Goal: Task Accomplishment & Management: Manage account settings

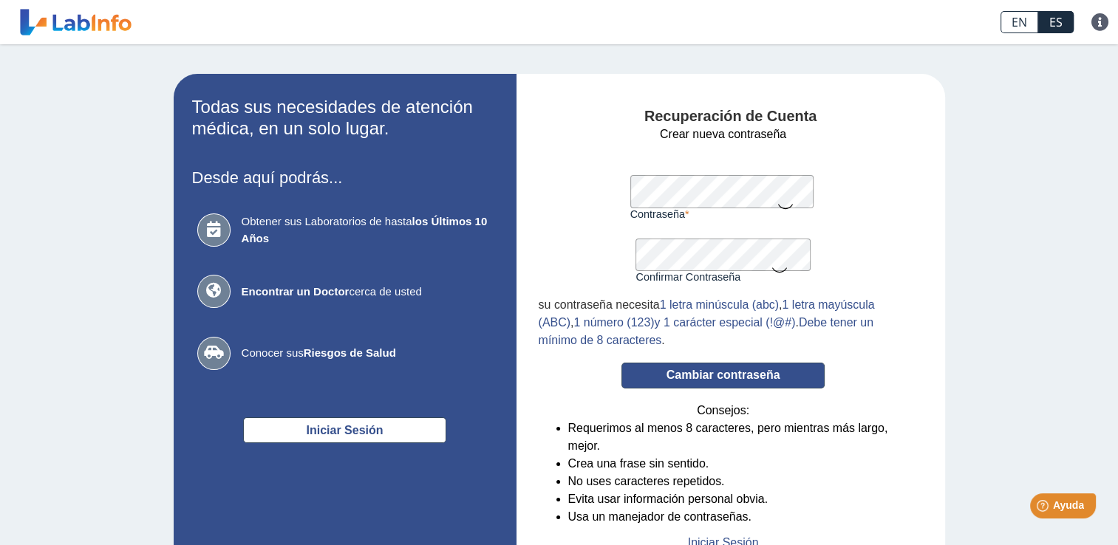
click at [730, 374] on button "Cambiar contraseña" at bounding box center [722, 376] width 203 height 26
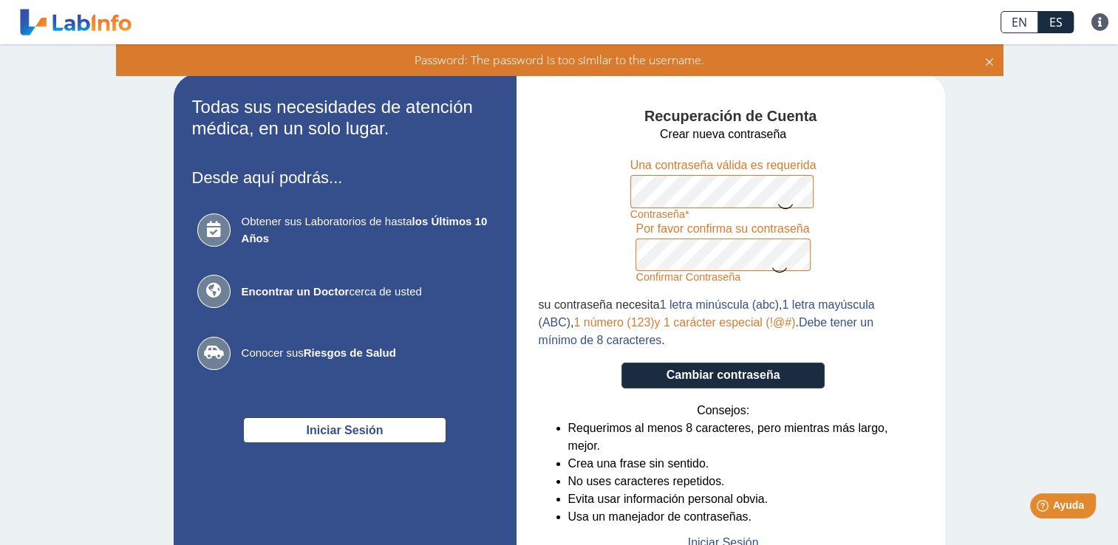
click at [770, 270] on icon at bounding box center [779, 269] width 18 height 29
click at [729, 372] on button "Cambiar contraseña" at bounding box center [722, 376] width 203 height 26
click at [770, 267] on icon at bounding box center [779, 268] width 18 height 27
click at [776, 208] on icon at bounding box center [785, 205] width 18 height 29
click at [777, 202] on icon at bounding box center [785, 204] width 18 height 27
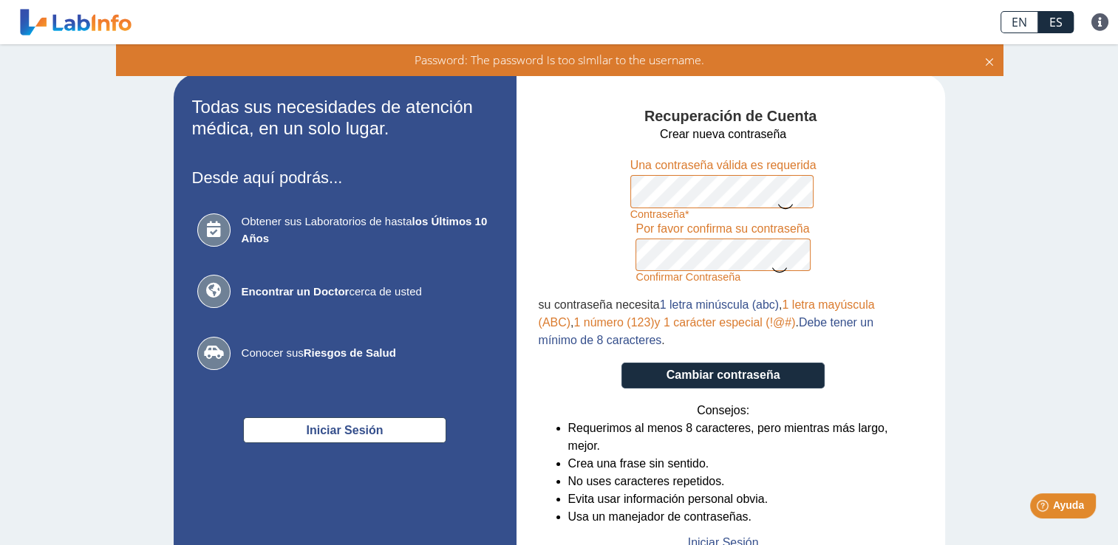
click at [772, 270] on div "Confirmar Contraseña Por favor confirma su contraseña" at bounding box center [722, 252] width 174 height 64
click at [772, 270] on icon at bounding box center [779, 269] width 18 height 29
click at [984, 58] on icon at bounding box center [989, 60] width 12 height 16
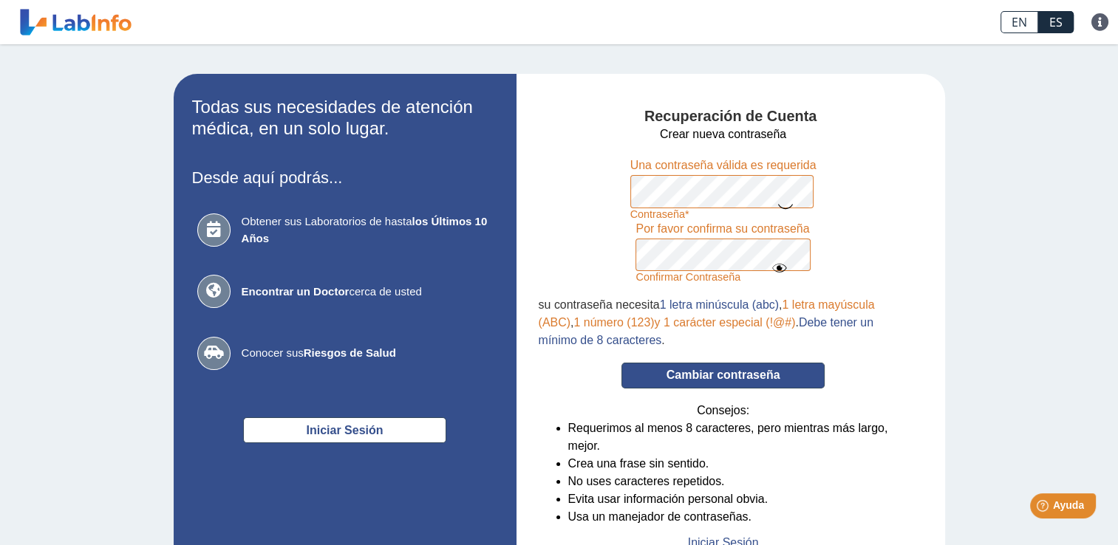
click at [731, 378] on button "Cambiar contraseña" at bounding box center [722, 376] width 203 height 26
click at [736, 377] on button "Cambiar contraseña" at bounding box center [722, 376] width 203 height 26
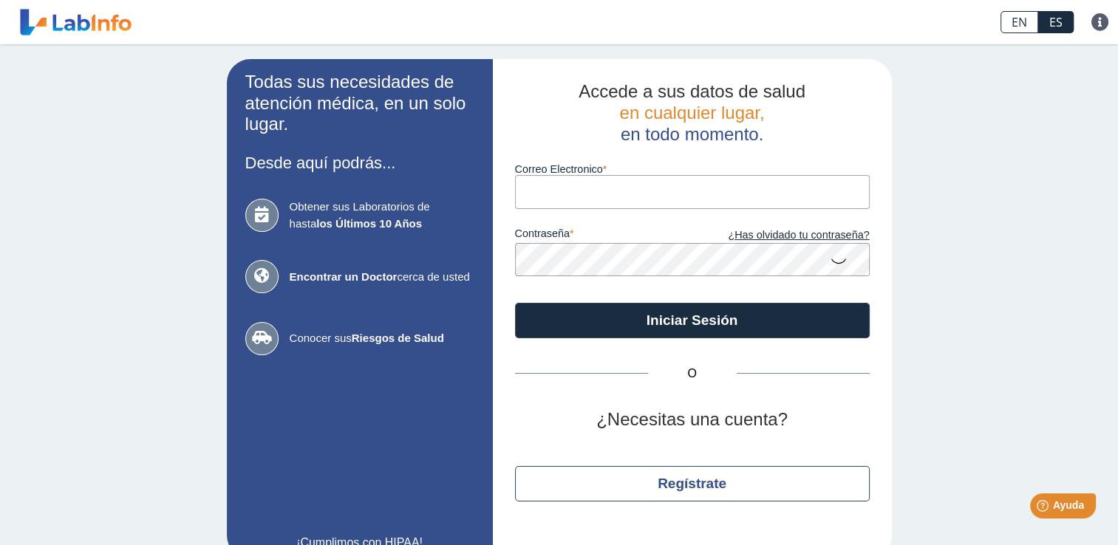
click at [521, 182] on input "Correo Electronico" at bounding box center [692, 191] width 355 height 33
type input "[EMAIL_ADDRESS][DOMAIN_NAME]"
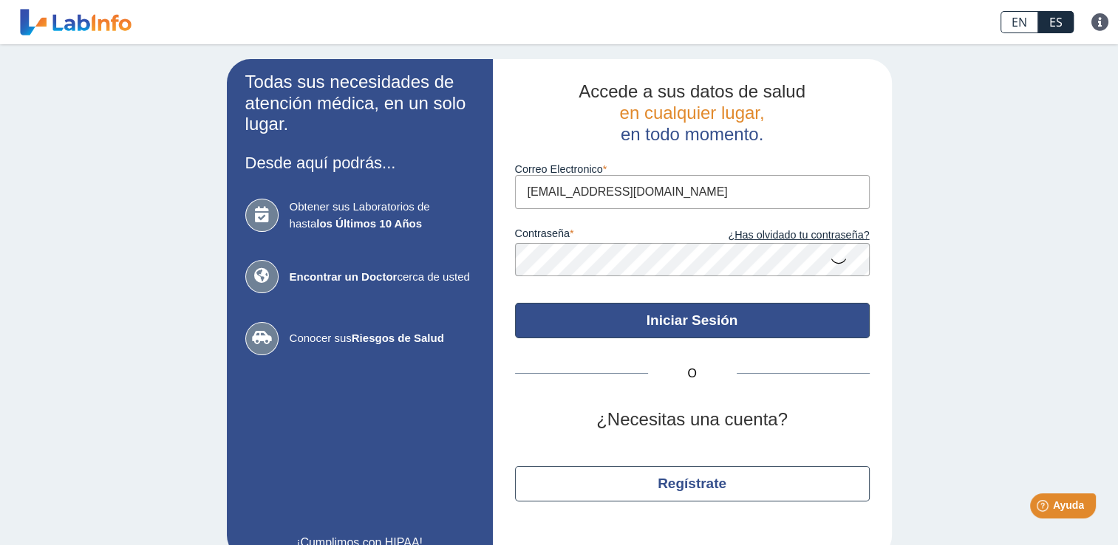
click at [675, 322] on button "Iniciar Sesión" at bounding box center [692, 320] width 355 height 35
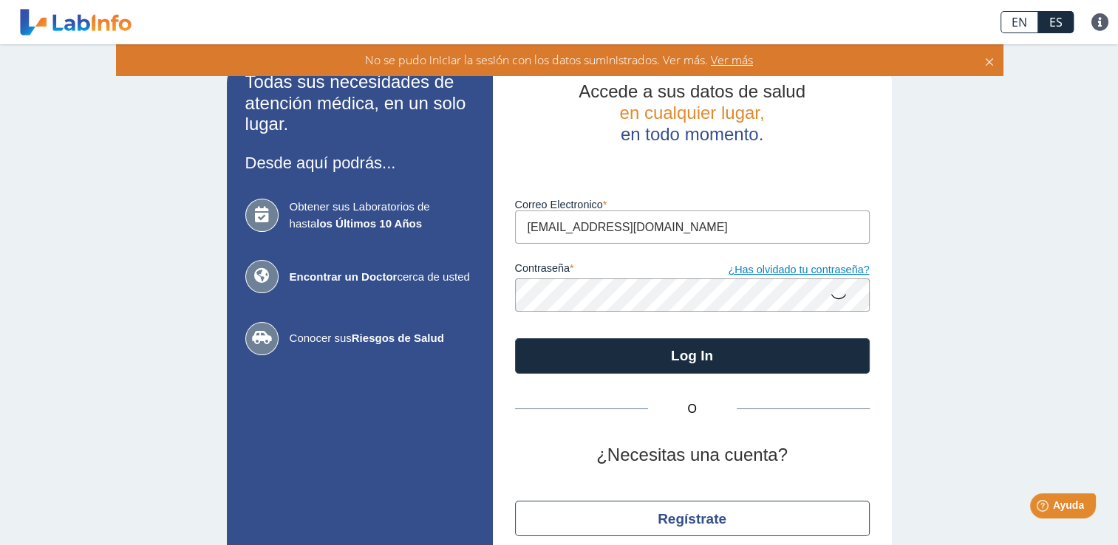
click at [763, 268] on link "¿Has olvidado tu contraseña?" at bounding box center [780, 270] width 177 height 16
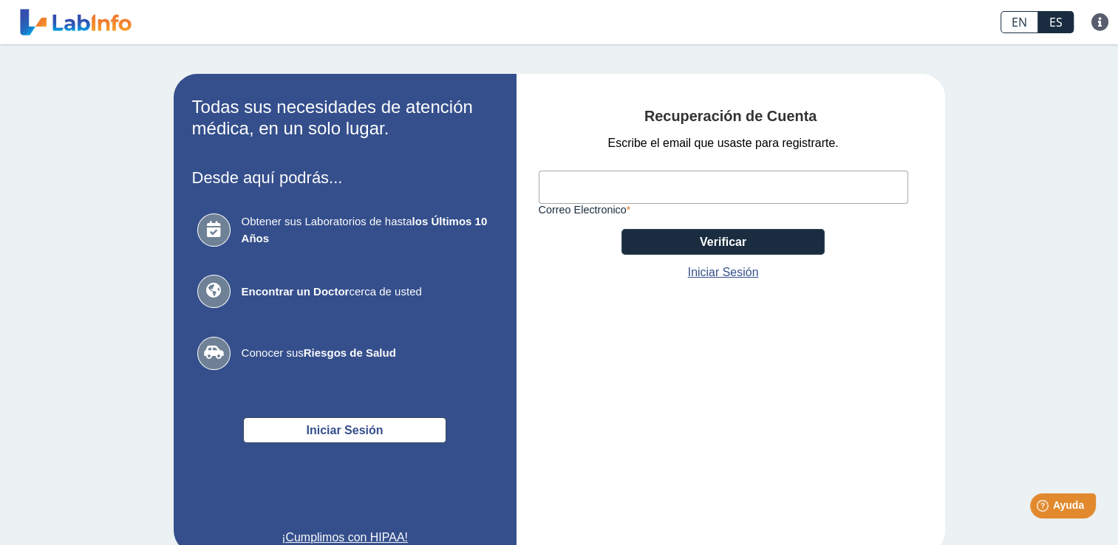
click at [597, 192] on input "Correo Electronico" at bounding box center [722, 187] width 369 height 33
type input "[EMAIL_ADDRESS][DOMAIN_NAME]"
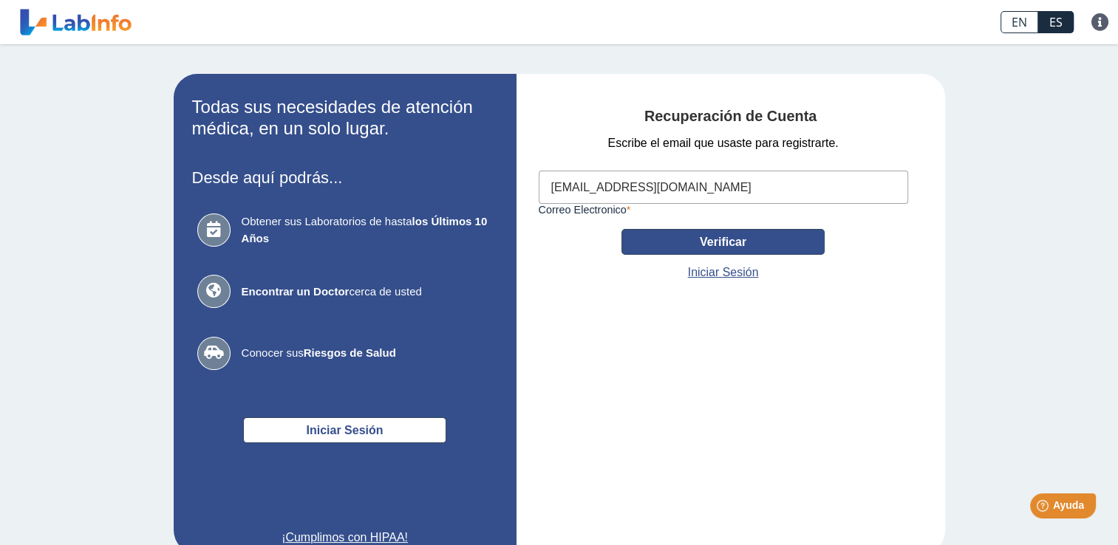
click at [691, 244] on button "Verificar" at bounding box center [722, 242] width 203 height 26
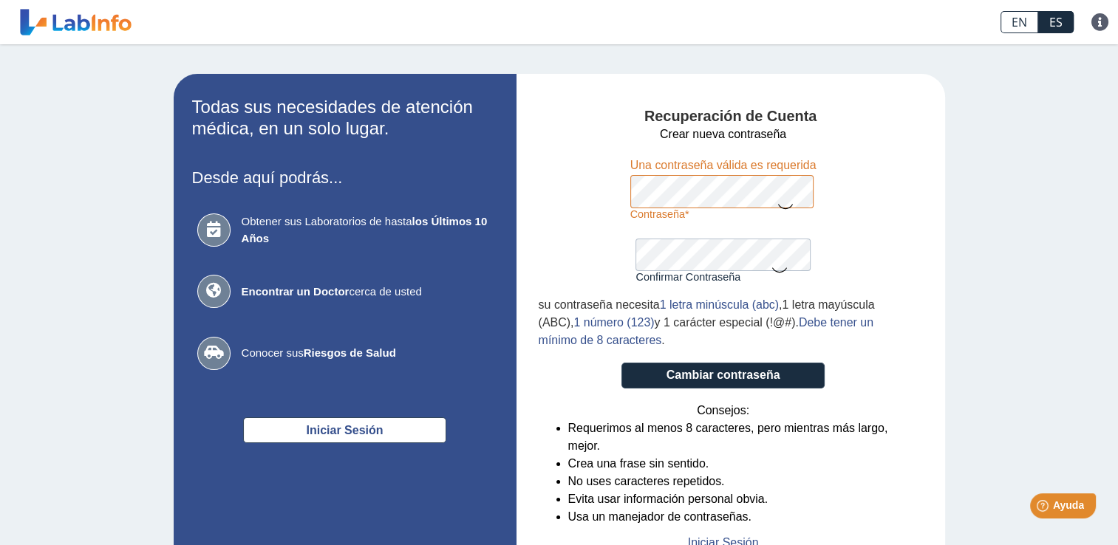
click at [779, 205] on icon at bounding box center [785, 205] width 18 height 29
click at [776, 268] on icon at bounding box center [779, 269] width 18 height 29
click at [771, 264] on icon at bounding box center [779, 268] width 18 height 27
click at [779, 202] on icon at bounding box center [785, 204] width 18 height 27
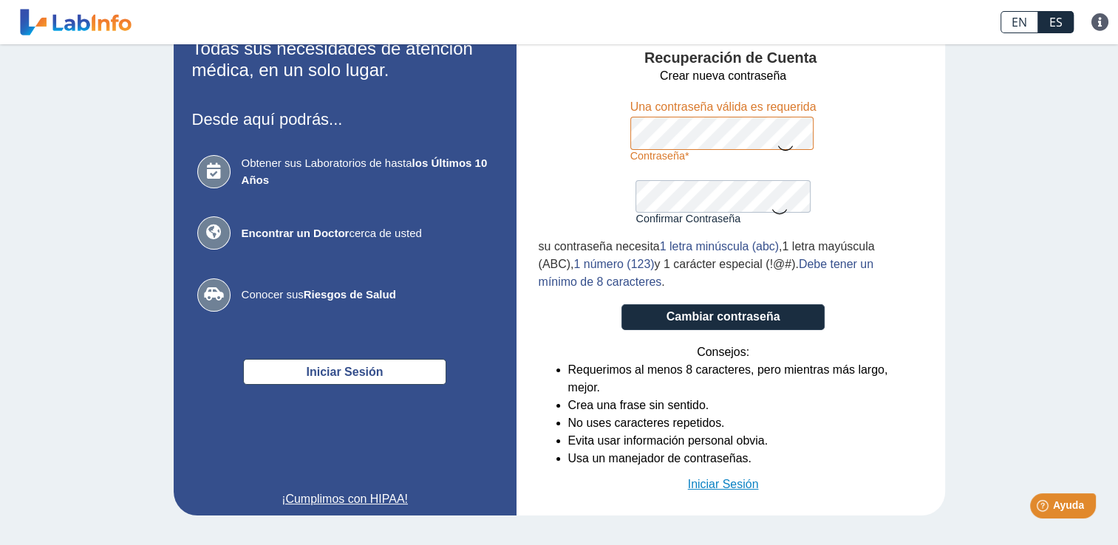
click at [722, 482] on link "Iniciar Sesión" at bounding box center [723, 485] width 71 height 18
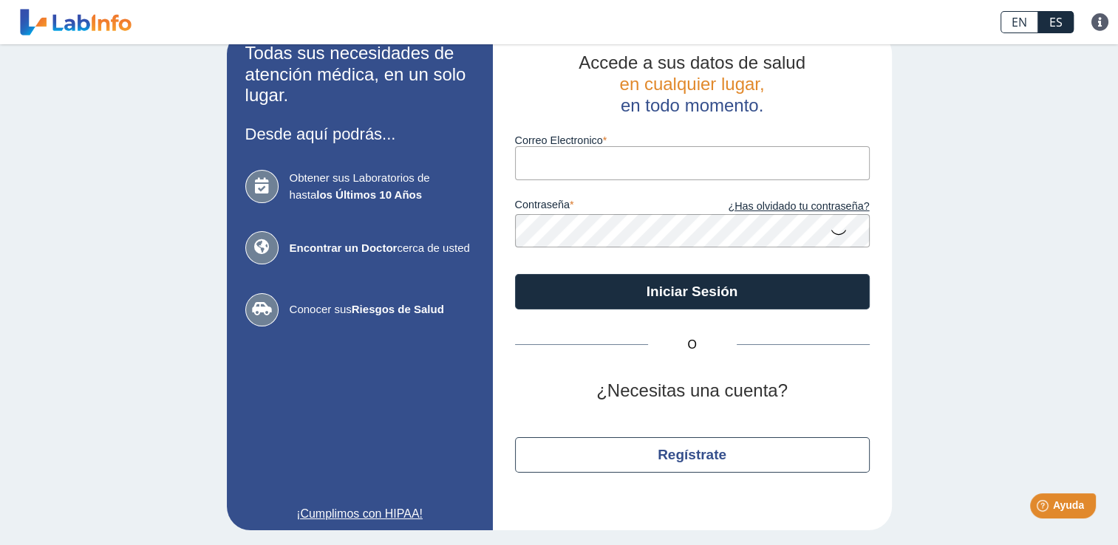
type input "[EMAIL_ADDRESS][DOMAIN_NAME]"
click at [829, 231] on icon at bounding box center [838, 231] width 18 height 29
click at [829, 231] on icon at bounding box center [838, 230] width 18 height 27
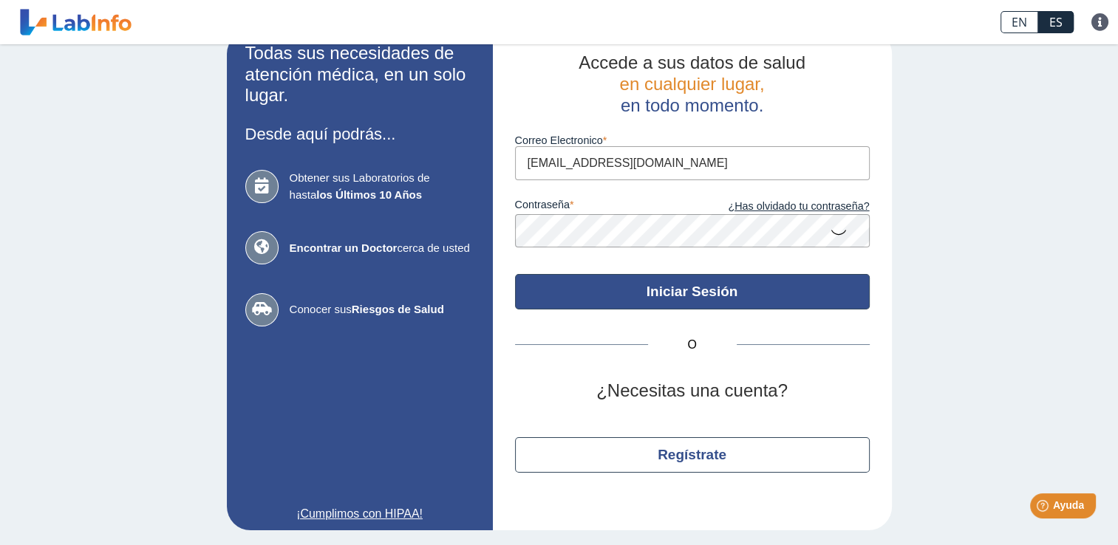
click at [680, 287] on button "Iniciar Sesión" at bounding box center [692, 291] width 355 height 35
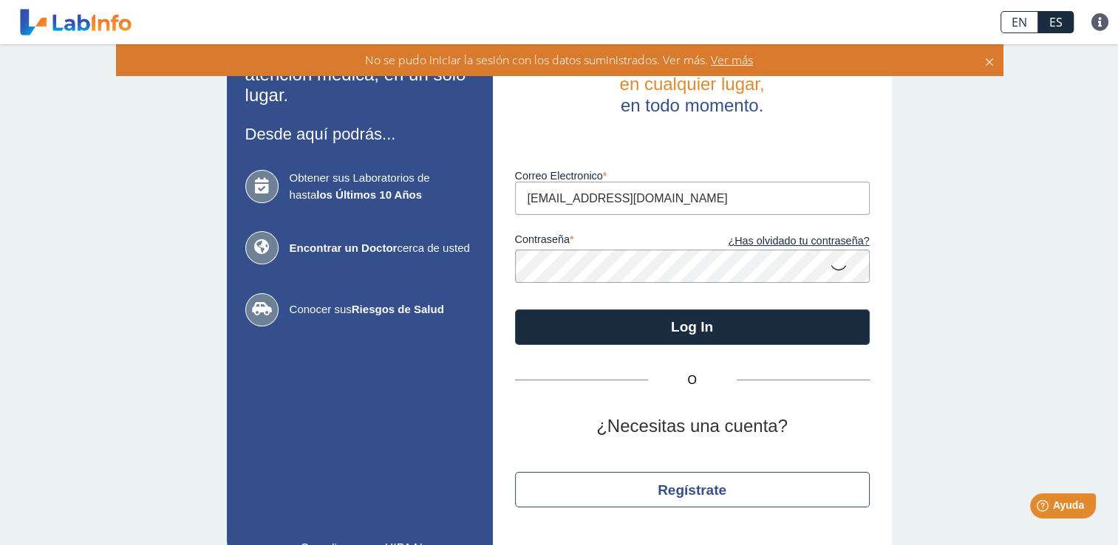
scroll to position [64, 0]
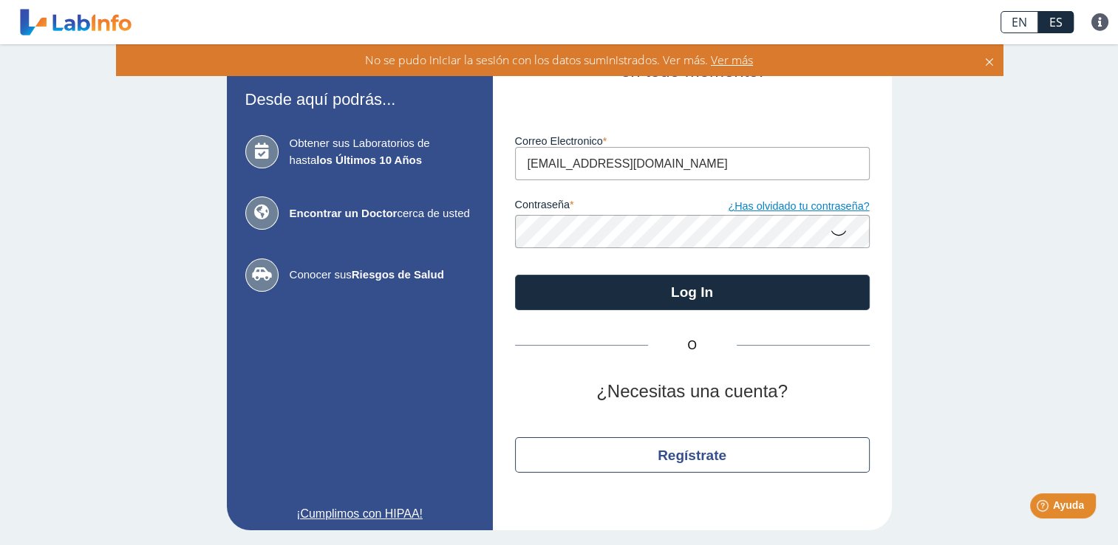
click at [772, 204] on link "¿Has olvidado tu contraseña?" at bounding box center [780, 207] width 177 height 16
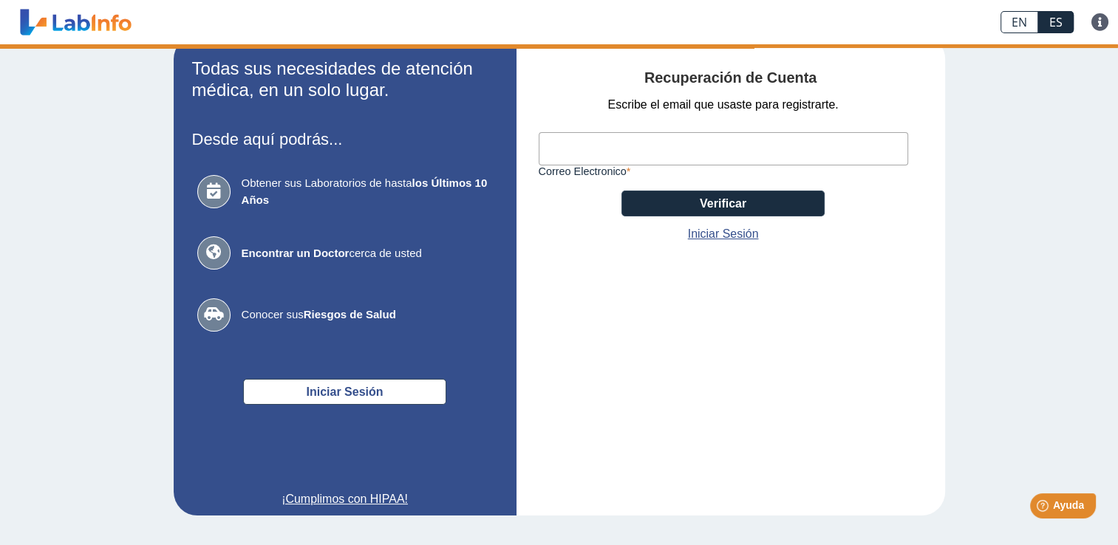
scroll to position [38, 0]
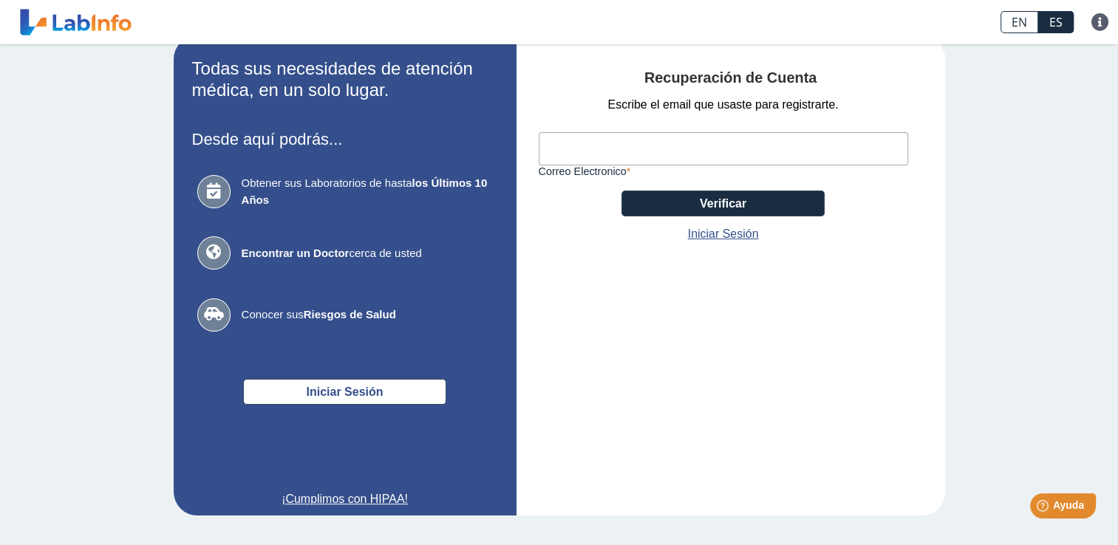
click at [578, 133] on input "Correo Electronico" at bounding box center [722, 148] width 369 height 33
type input "[EMAIL_ADDRESS][DOMAIN_NAME]"
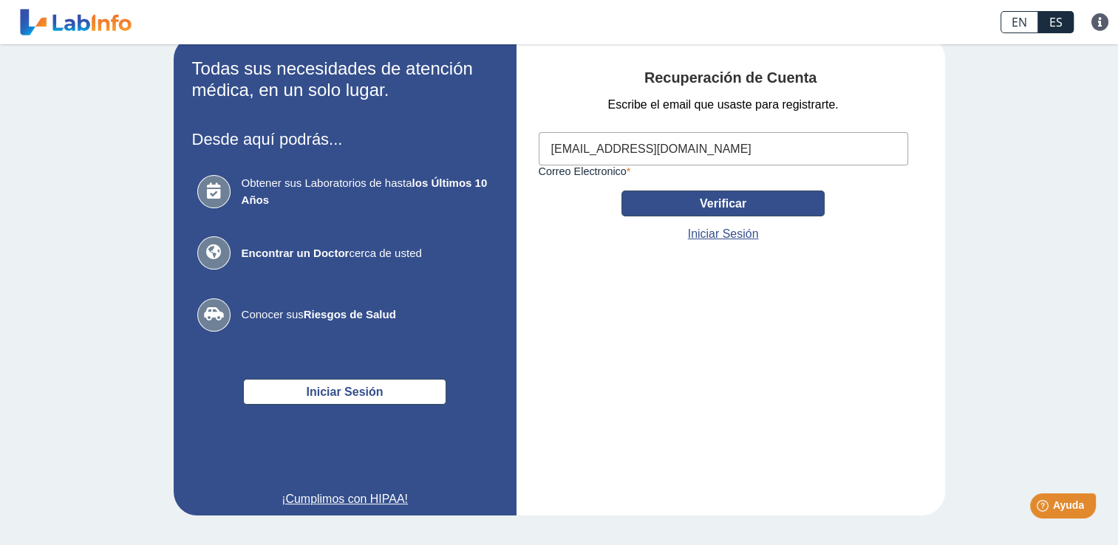
click at [695, 201] on button "Verificar" at bounding box center [722, 204] width 203 height 26
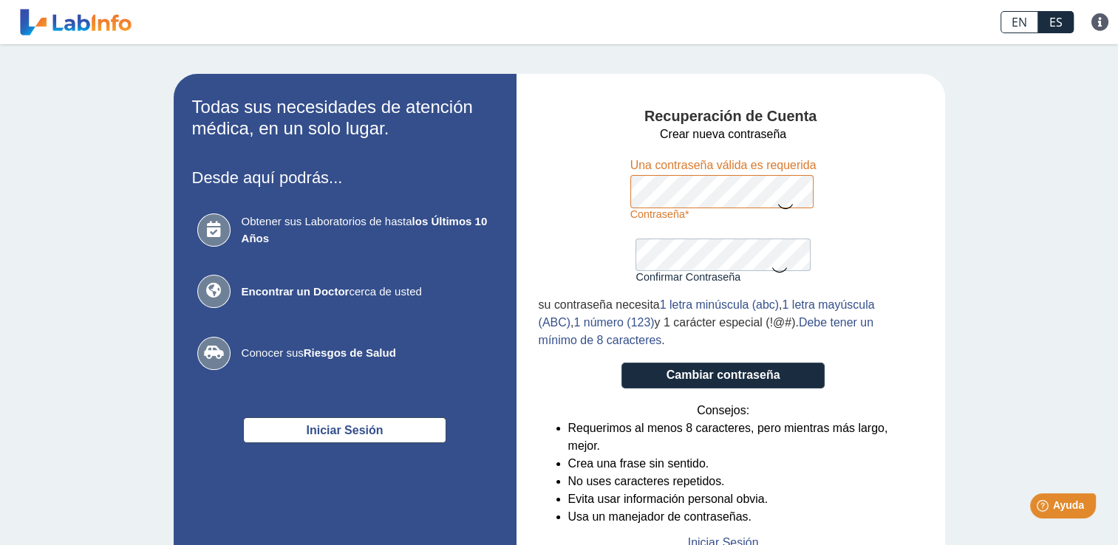
click at [777, 208] on icon at bounding box center [785, 205] width 18 height 29
click at [928, 412] on div "Recuperación de Cuenta Crear nueva contraseña Contraseña Una contraseña válida …" at bounding box center [730, 324] width 428 height 500
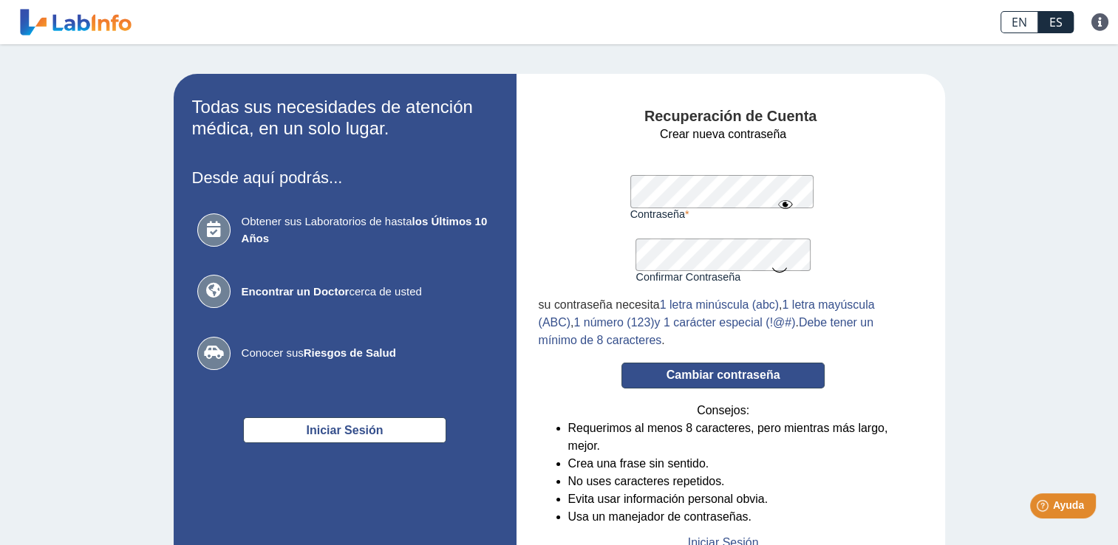
click at [756, 379] on button "Cambiar contraseña" at bounding box center [722, 376] width 203 height 26
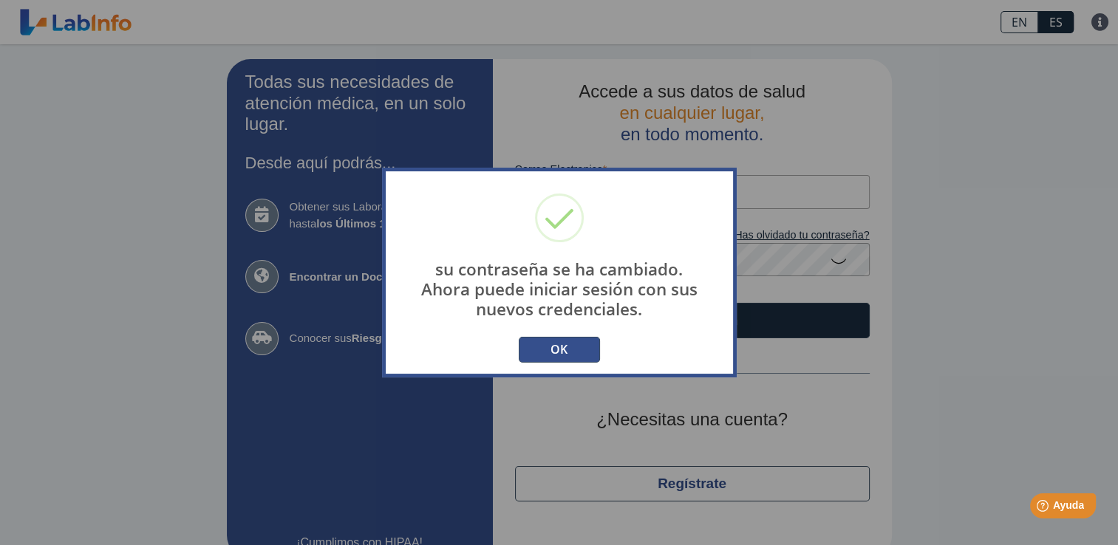
type input "[EMAIL_ADDRESS][DOMAIN_NAME]"
click at [544, 352] on button "OK" at bounding box center [559, 350] width 81 height 26
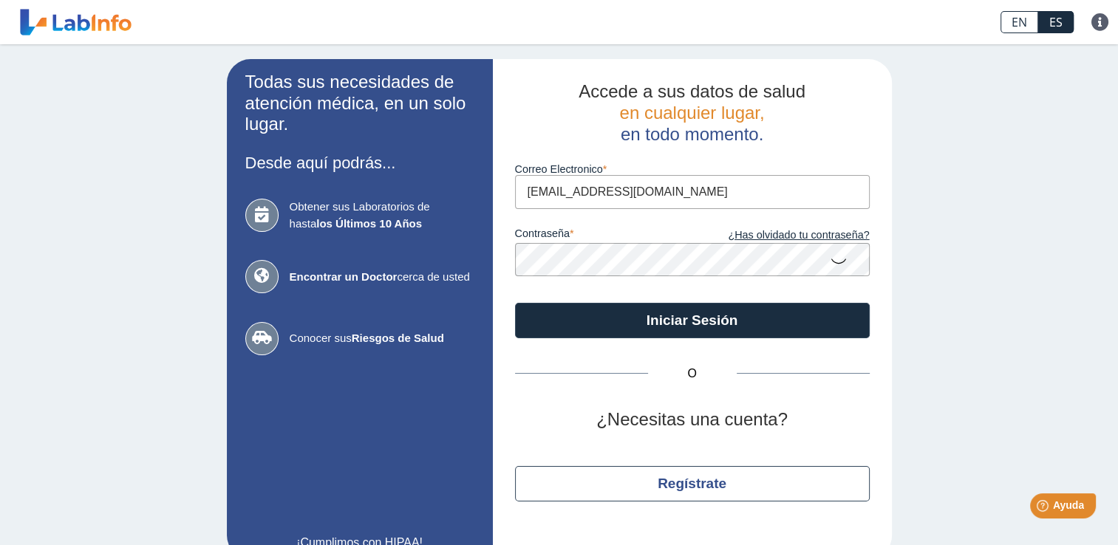
scroll to position [29, 0]
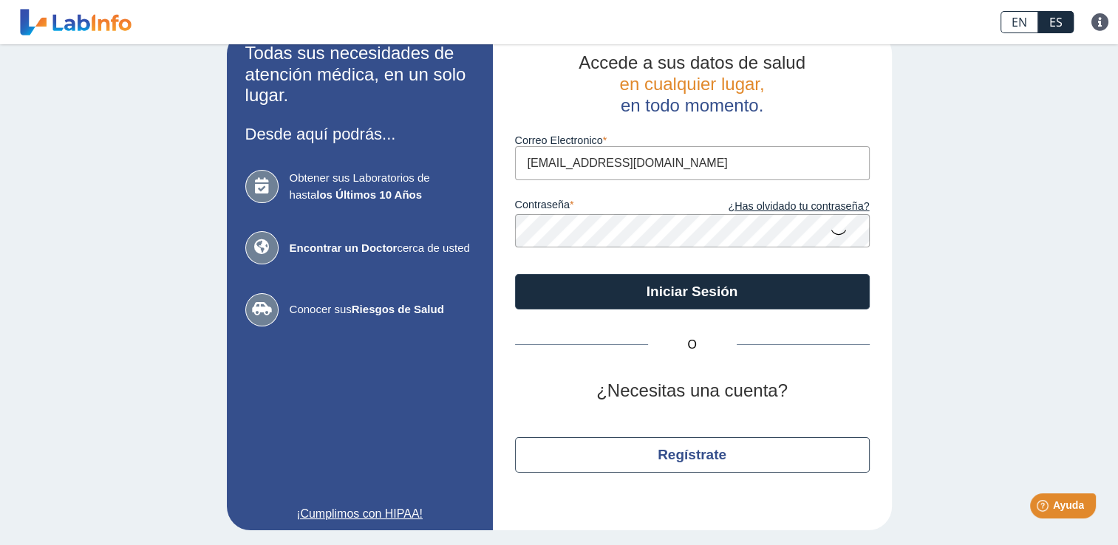
click at [353, 184] on span "Obtener sus Laboratorios de hasta los Últimos 10 Años" at bounding box center [382, 186] width 185 height 33
click at [257, 182] on icon at bounding box center [261, 186] width 33 height 33
